Goal: Task Accomplishment & Management: Use online tool/utility

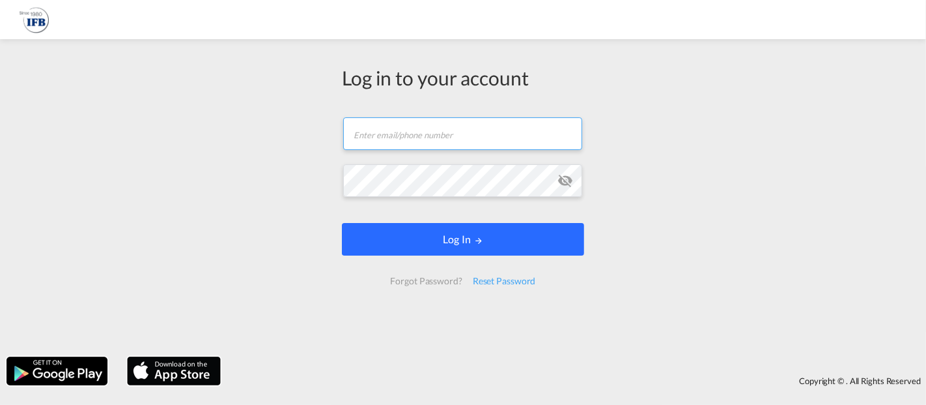
type input "[EMAIL_ADDRESS][DOMAIN_NAME]"
click at [504, 239] on button "Log In" at bounding box center [463, 239] width 242 height 33
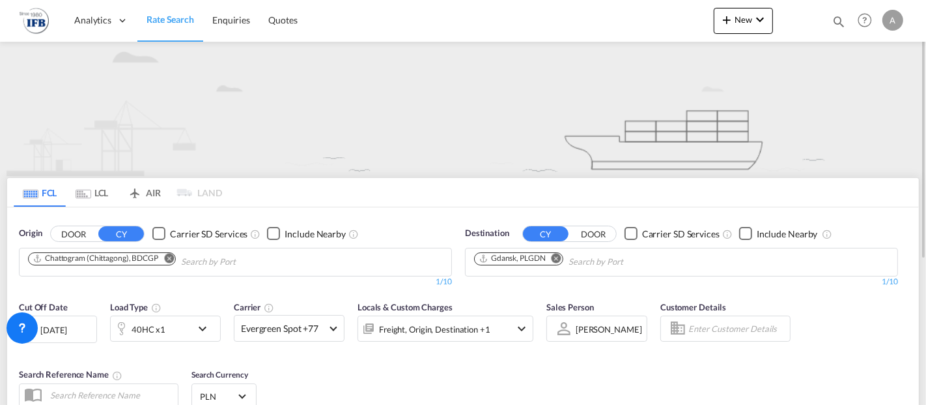
click at [170, 259] on md-icon "Remove" at bounding box center [169, 258] width 10 height 10
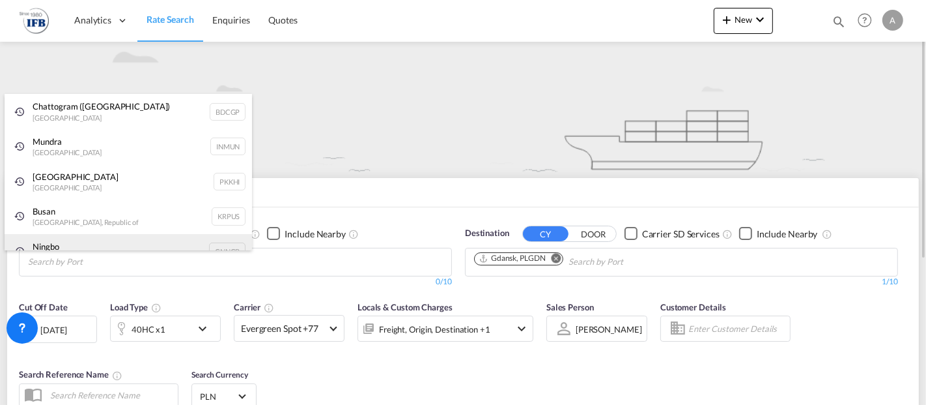
click at [157, 246] on div "Ningbo China CNNGB" at bounding box center [129, 251] width 248 height 35
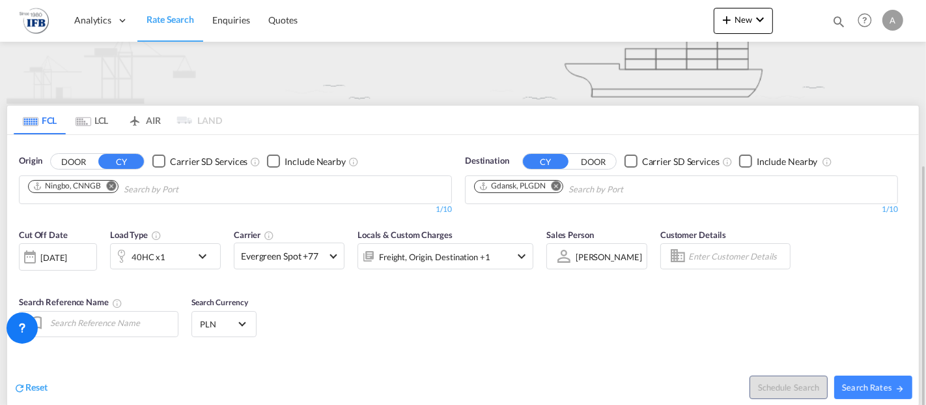
scroll to position [217, 0]
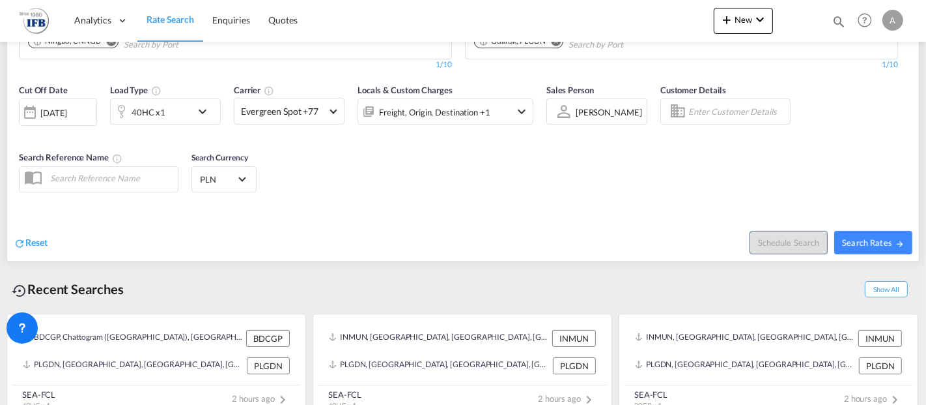
click at [67, 107] on div "[DATE]" at bounding box center [53, 113] width 27 height 12
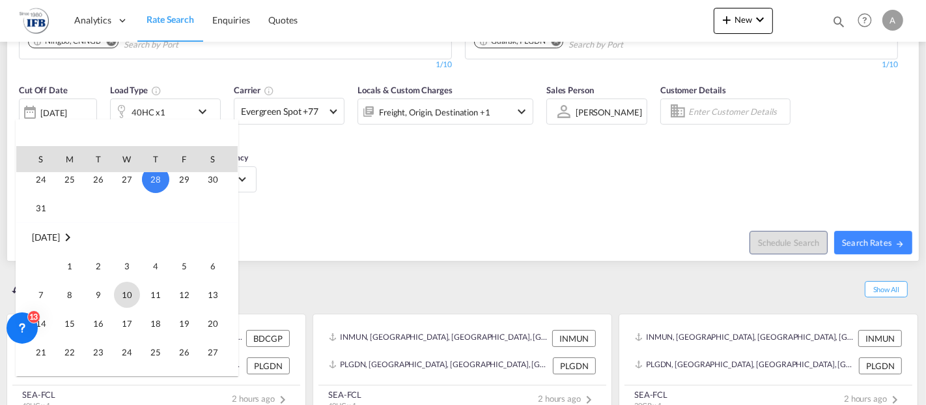
scroll to position [662, 0]
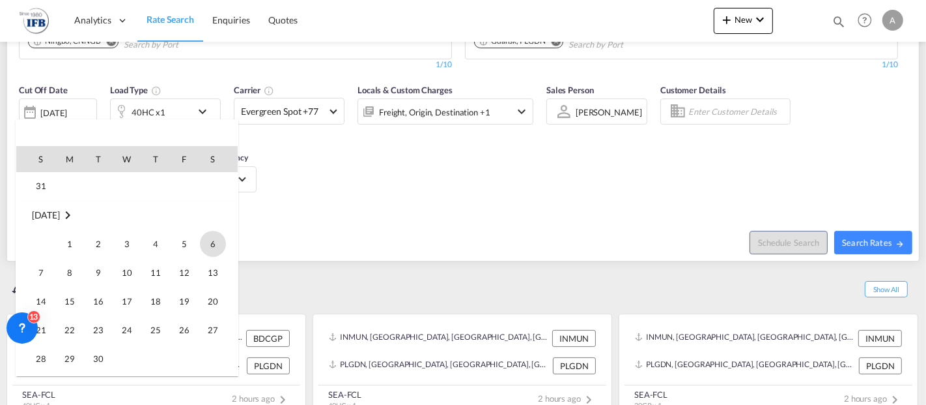
click at [216, 238] on span "6" at bounding box center [213, 244] width 26 height 26
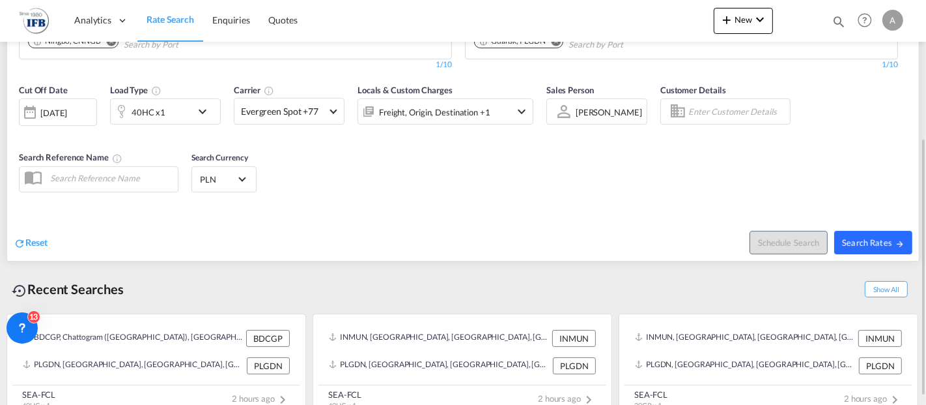
click at [889, 233] on button "Search Rates" at bounding box center [873, 242] width 78 height 23
type input "CNNGB to PLGDN / [DATE]"
